Goal: Task Accomplishment & Management: Use online tool/utility

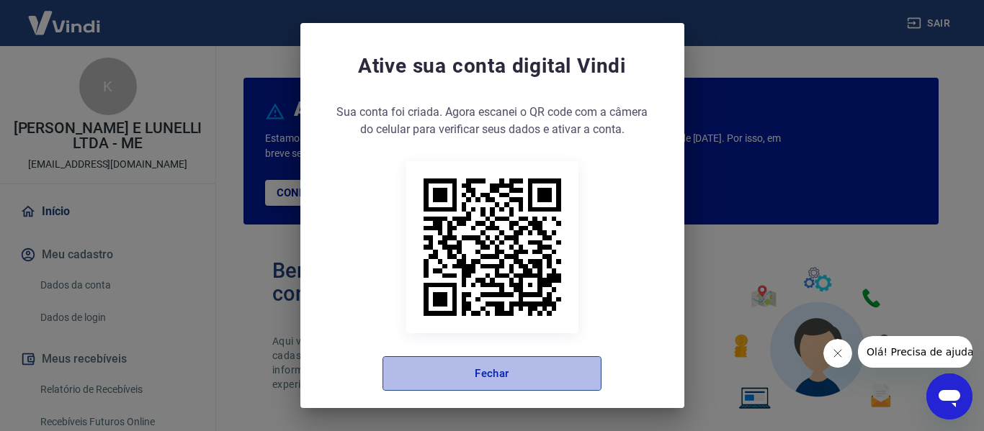
click at [479, 372] on button "Fechar" at bounding box center [491, 373] width 219 height 35
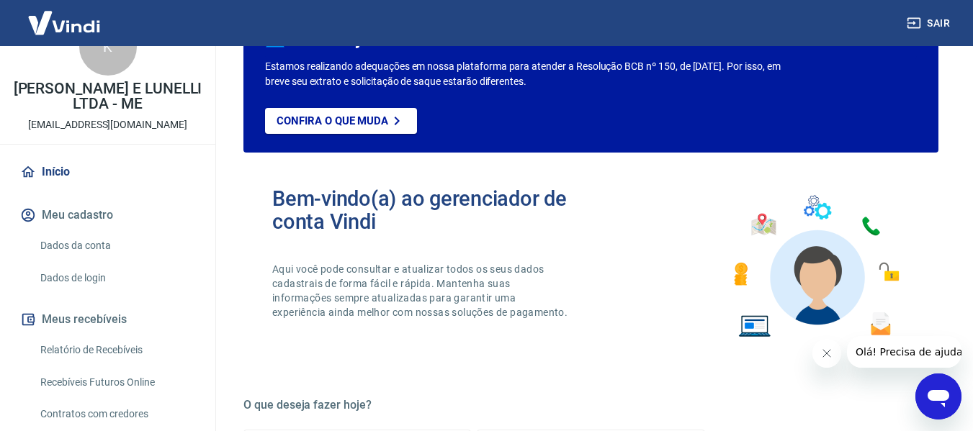
scroll to position [144, 0]
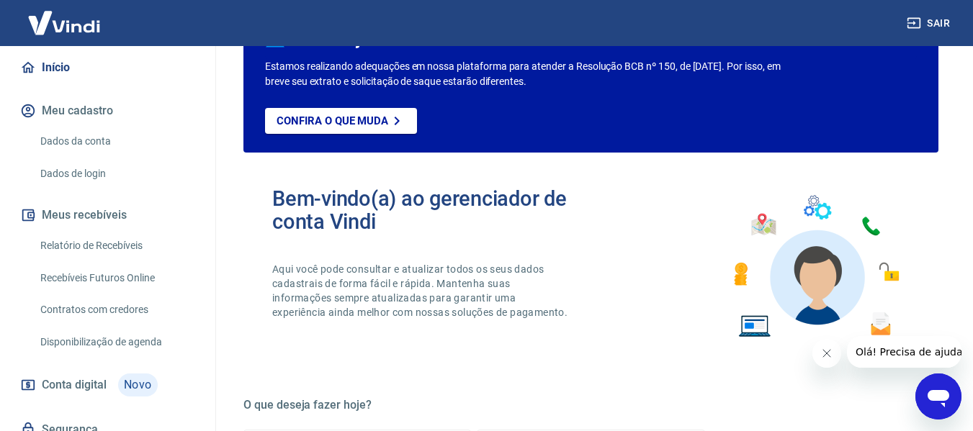
click at [120, 273] on link "Recebíveis Futuros Online" at bounding box center [116, 279] width 163 height 30
